Goal: Transaction & Acquisition: Purchase product/service

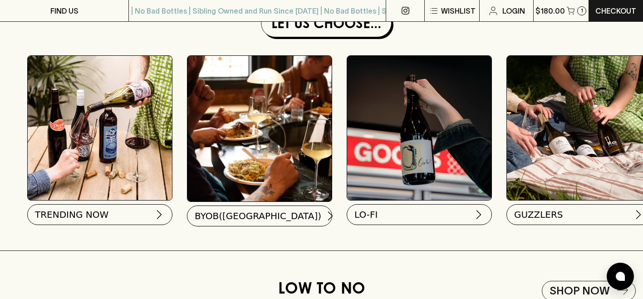
scroll to position [1091, 0]
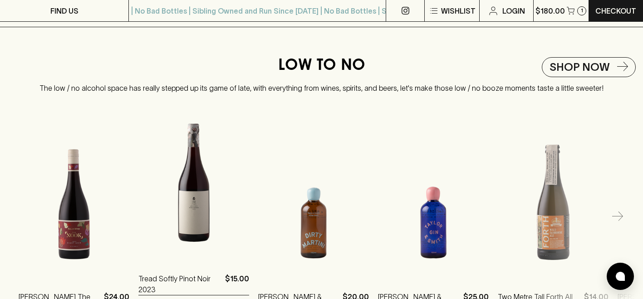
click at [196, 216] on img at bounding box center [193, 180] width 111 height 159
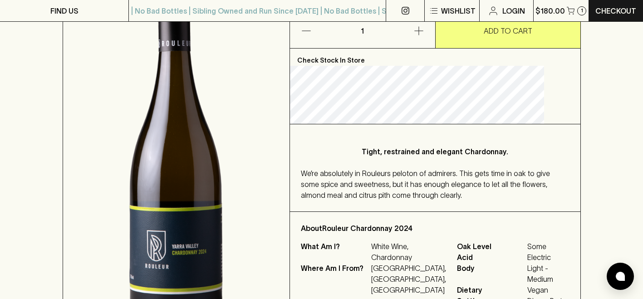
scroll to position [205, 0]
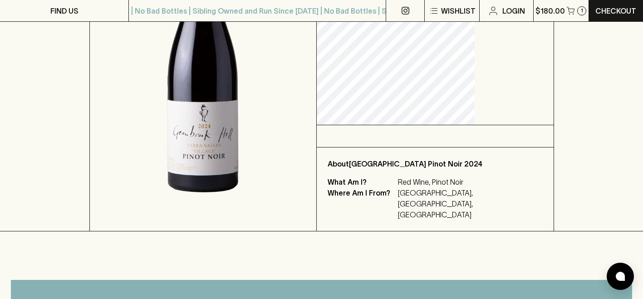
scroll to position [199, 0]
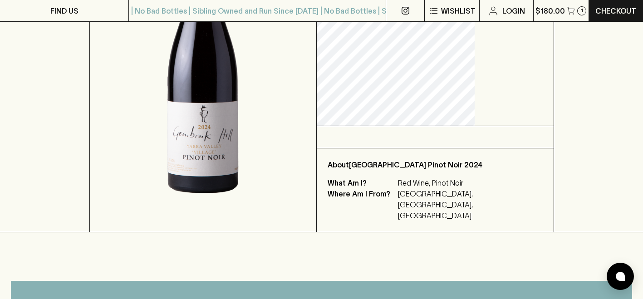
click at [566, 135] on div "HOME SHOP [GEOGRAPHIC_DATA] Pinot Noir 2024 $41.00 Add to wishlist 10% discount…" at bounding box center [321, 47] width 643 height 369
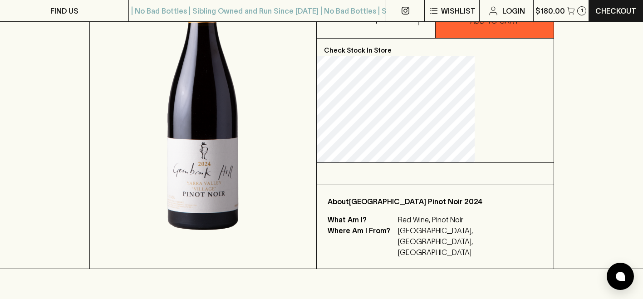
scroll to position [0, 0]
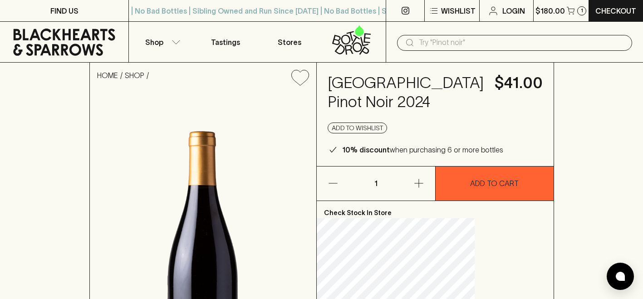
drag, startPoint x: 403, startPoint y: 140, endPoint x: 359, endPoint y: 79, distance: 74.7
click at [359, 79] on div "[GEOGRAPHIC_DATA] Pinot Noir 2024 $41.00 Add to wishlist 10% discount when purc…" at bounding box center [435, 114] width 237 height 103
copy h4 "[GEOGRAPHIC_DATA] Pinot Noir 2024"
